Goal: Task Accomplishment & Management: Use online tool/utility

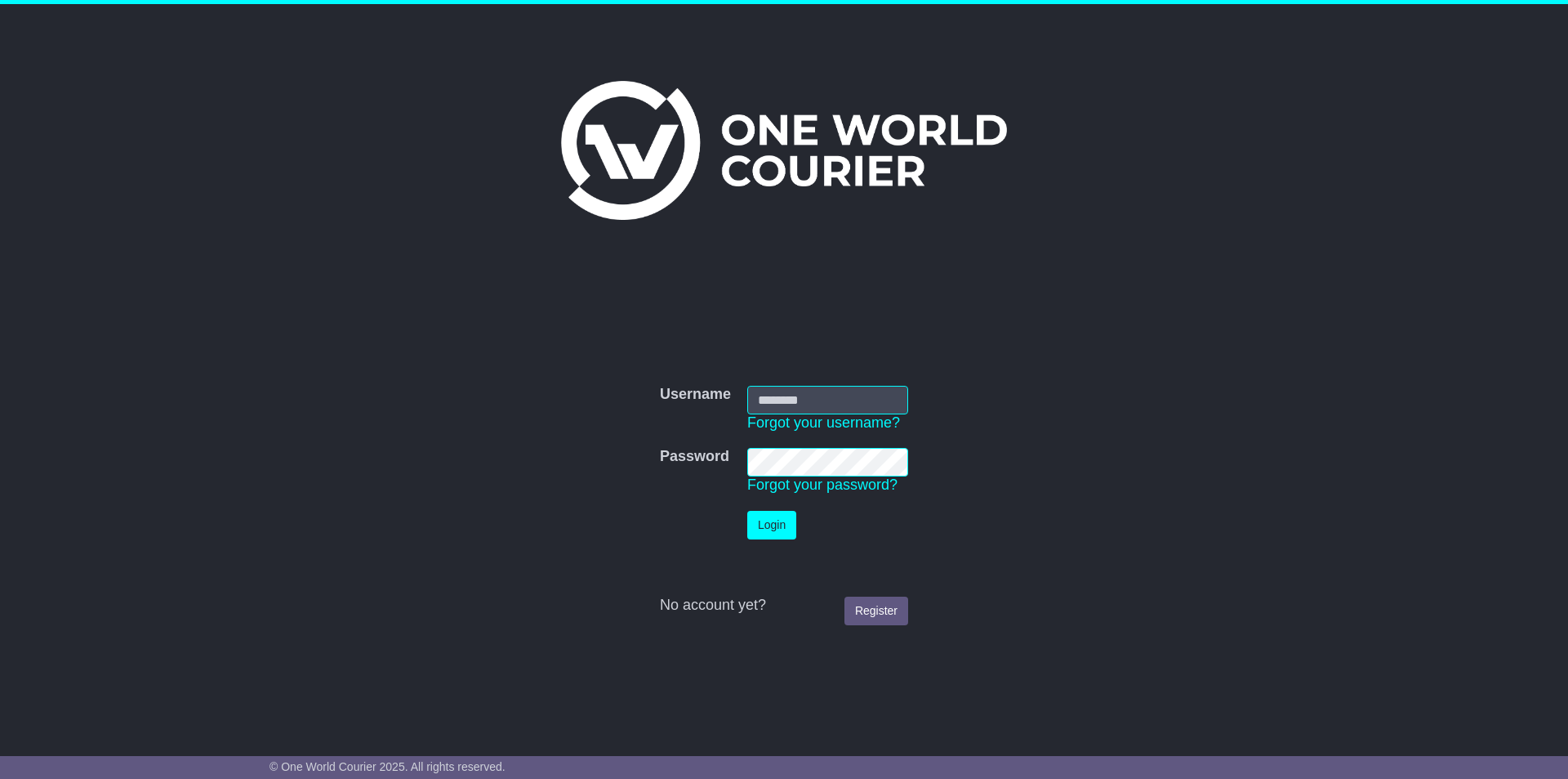
type input "**********"
click at [765, 353] on button "Login" at bounding box center [772, 525] width 49 height 29
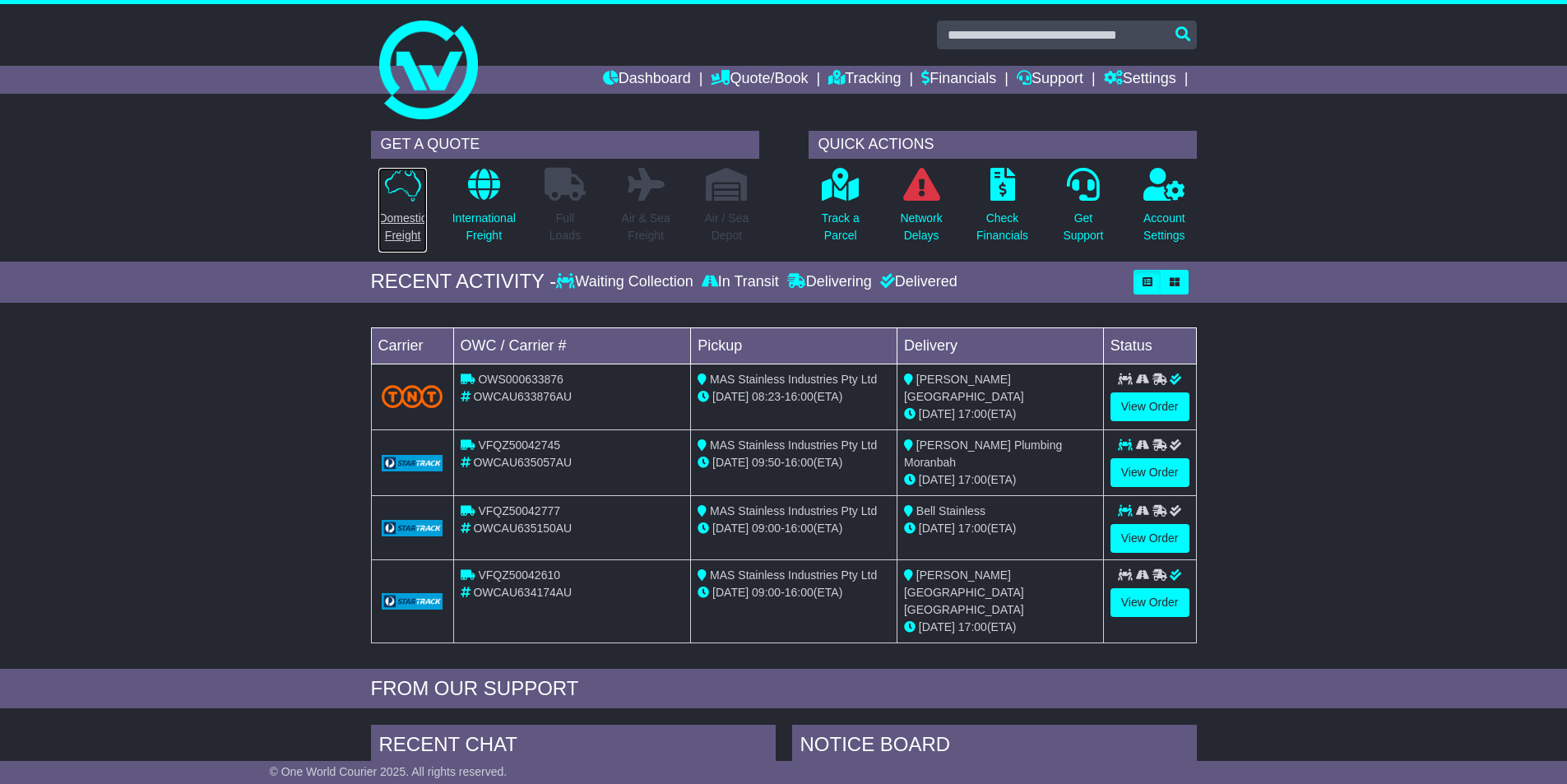
click at [390, 202] on link "Domestic Freight" at bounding box center [402, 210] width 49 height 87
